Goal: Find specific page/section: Find specific page/section

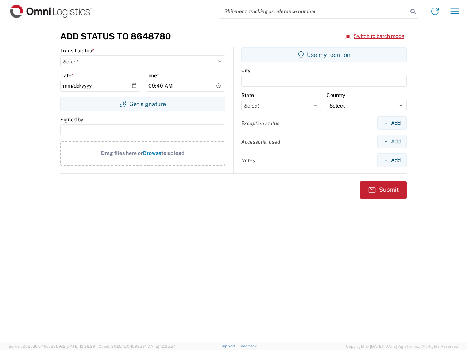
click at [313, 11] on input "search" at bounding box center [313, 11] width 189 height 14
click at [413, 12] on icon at bounding box center [413, 12] width 10 height 10
click at [435, 11] on icon at bounding box center [435, 11] width 12 height 12
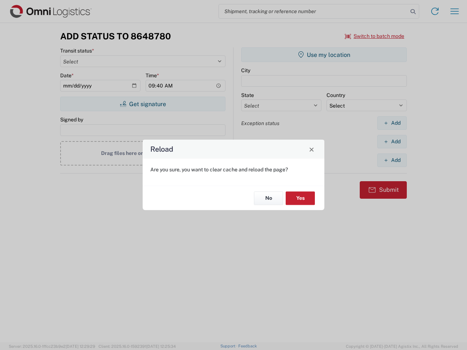
click at [454, 11] on div "Reload Are you sure, you want to clear cache and reload the page? No Yes" at bounding box center [233, 175] width 467 height 350
click at [374, 36] on div "Reload Are you sure, you want to clear cache and reload the page? No Yes" at bounding box center [233, 175] width 467 height 350
click at [143, 104] on div "Reload Are you sure, you want to clear cache and reload the page? No Yes" at bounding box center [233, 175] width 467 height 350
click at [324, 55] on div "Reload Are you sure, you want to clear cache and reload the page? No Yes" at bounding box center [233, 175] width 467 height 350
click at [392, 123] on div "Reload Are you sure, you want to clear cache and reload the page? No Yes" at bounding box center [233, 175] width 467 height 350
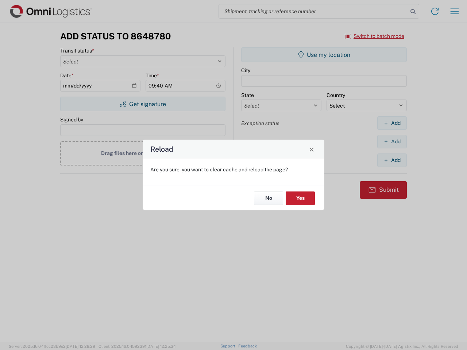
click at [392, 141] on div "Reload Are you sure, you want to clear cache and reload the page? No Yes" at bounding box center [233, 175] width 467 height 350
click at [392, 160] on div "Reload Are you sure, you want to clear cache and reload the page? No Yes" at bounding box center [233, 175] width 467 height 350
